Goal: Find specific page/section: Find specific page/section

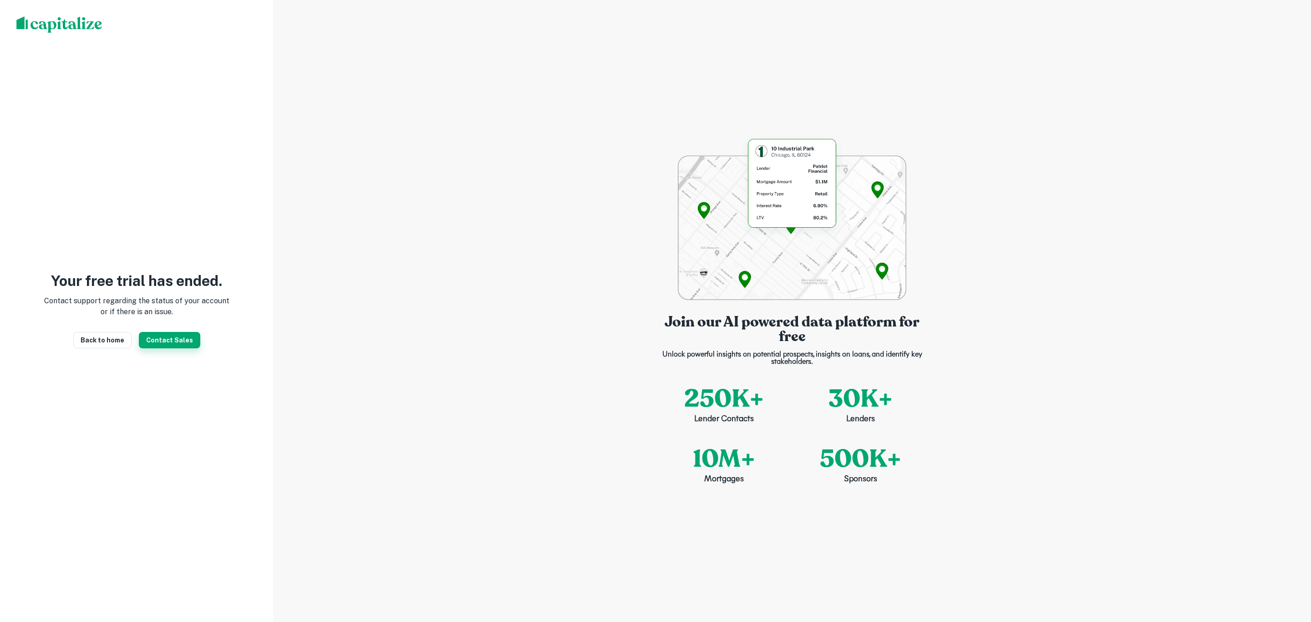
click at [154, 342] on button "Contact Sales" at bounding box center [169, 340] width 61 height 16
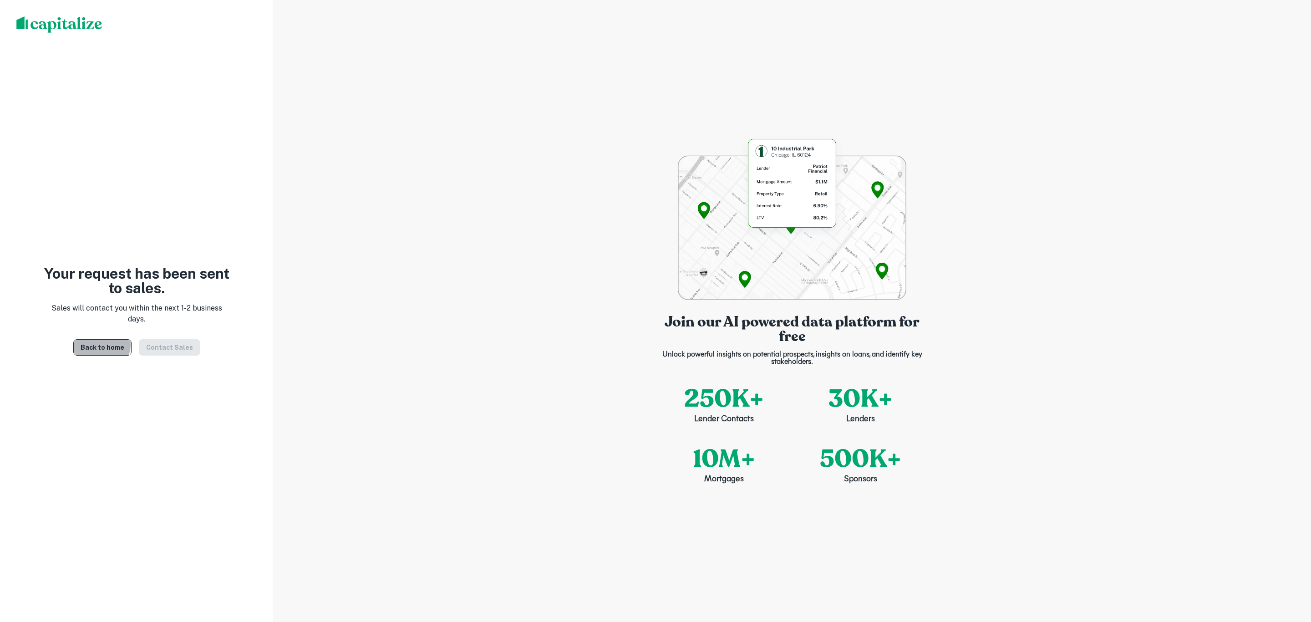
click at [104, 344] on link "Back to home" at bounding box center [102, 347] width 58 height 16
